Goal: Information Seeking & Learning: Understand process/instructions

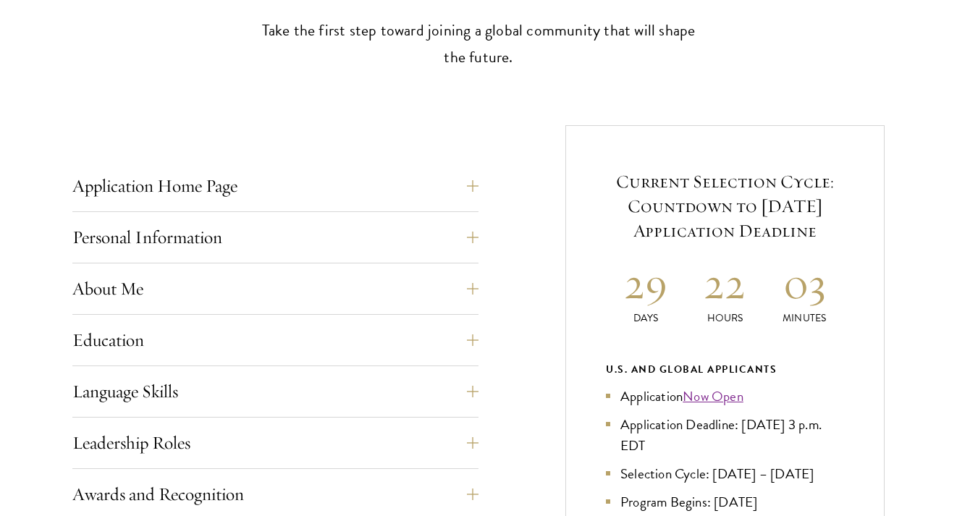
scroll to position [461, 0]
click at [472, 185] on button "Application Home Page" at bounding box center [286, 185] width 406 height 35
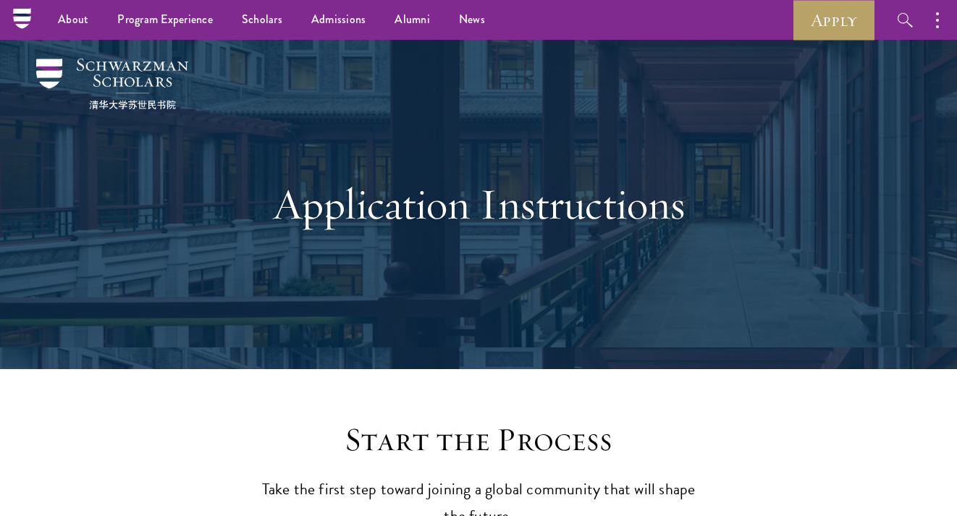
scroll to position [0, 0]
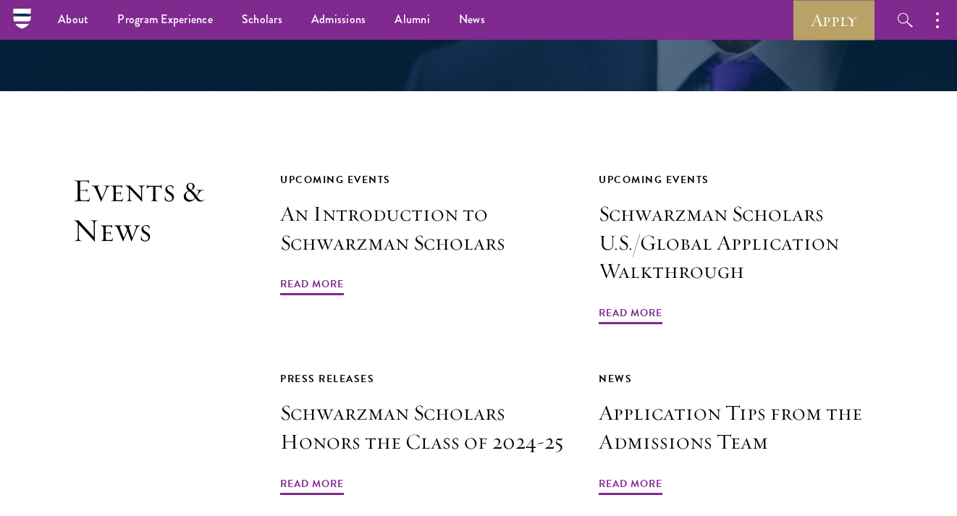
scroll to position [3199, 0]
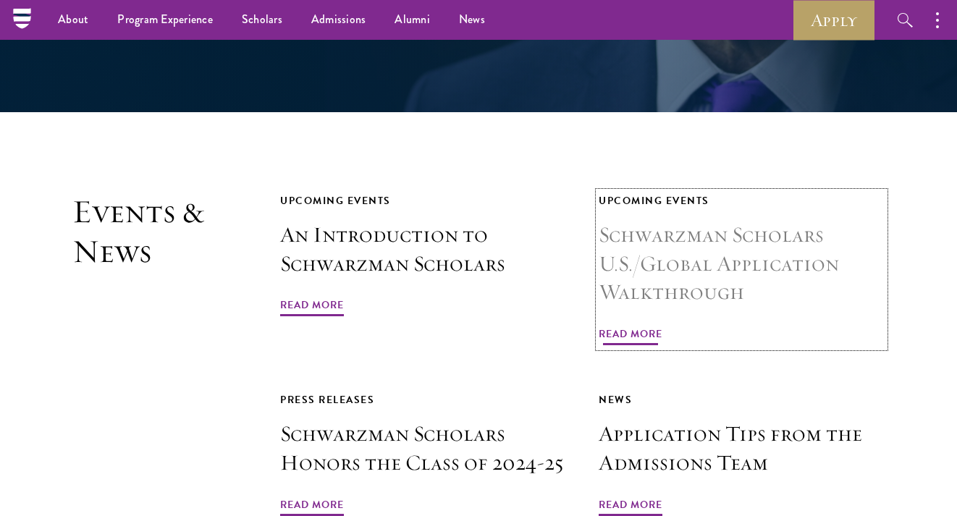
click at [633, 325] on span "Read More" at bounding box center [631, 336] width 64 height 22
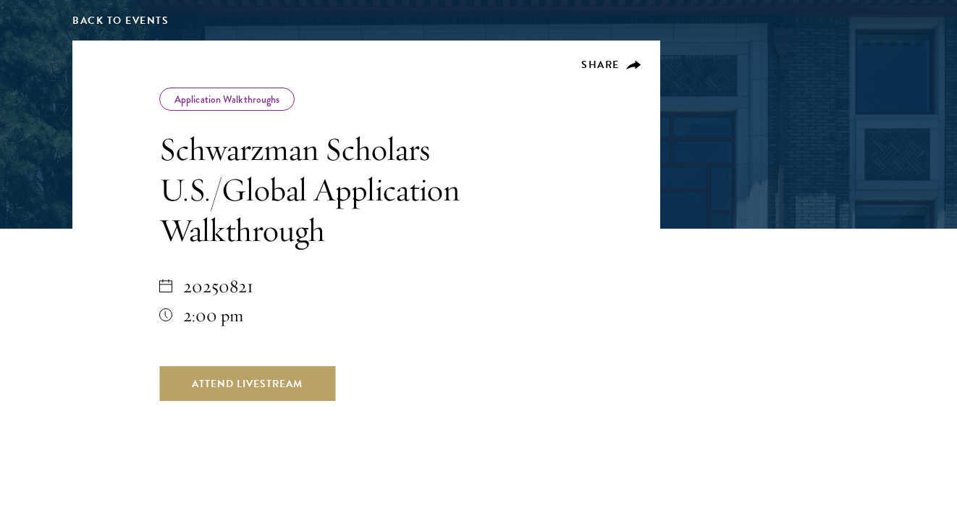
scroll to position [234, 0]
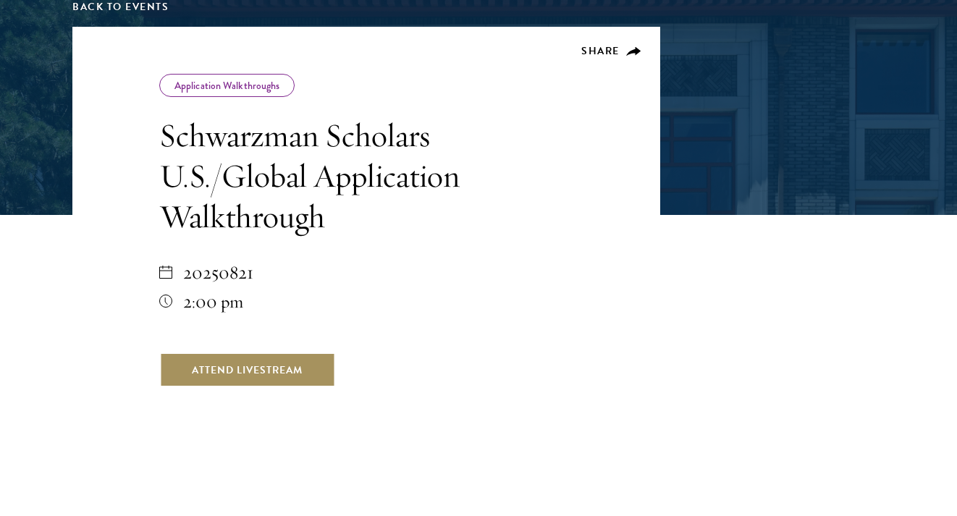
click at [246, 369] on link "Attend Livestream" at bounding box center [247, 370] width 176 height 35
